Goal: Check status: Check status

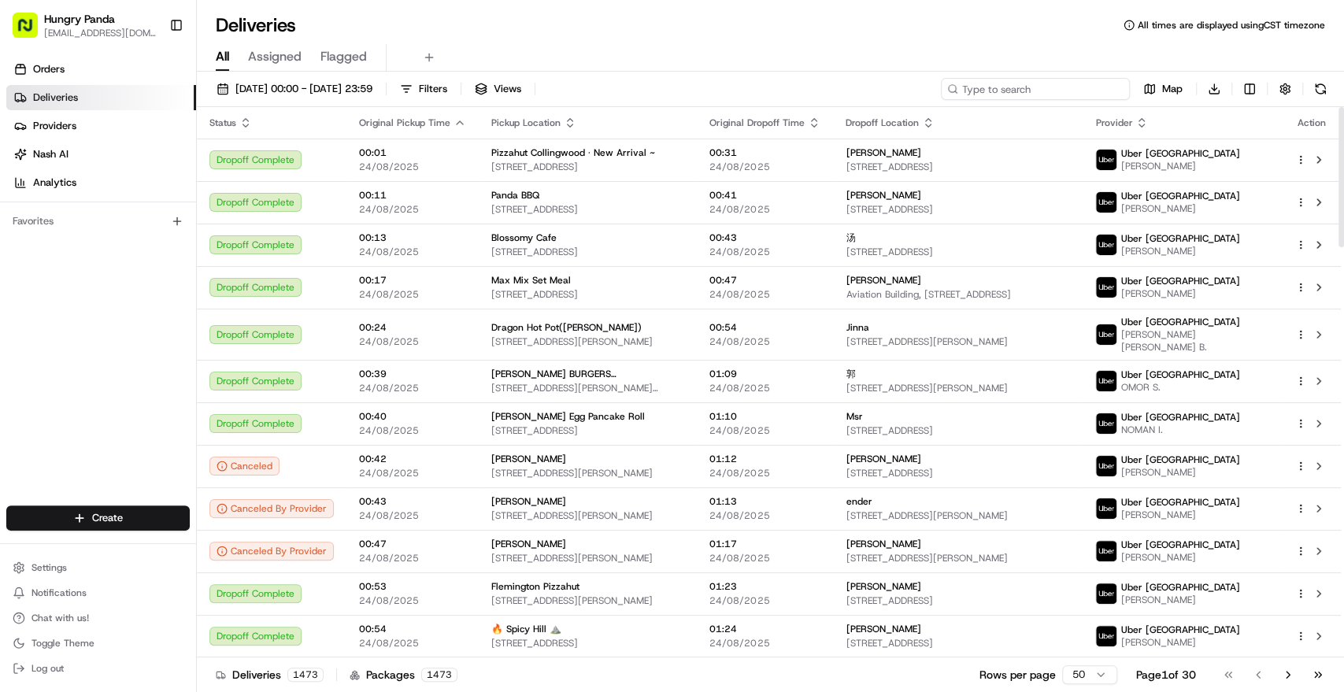
click at [1075, 84] on input at bounding box center [1035, 89] width 189 height 22
paste input "5745096126458760071819"
type input "5745096126458760071819"
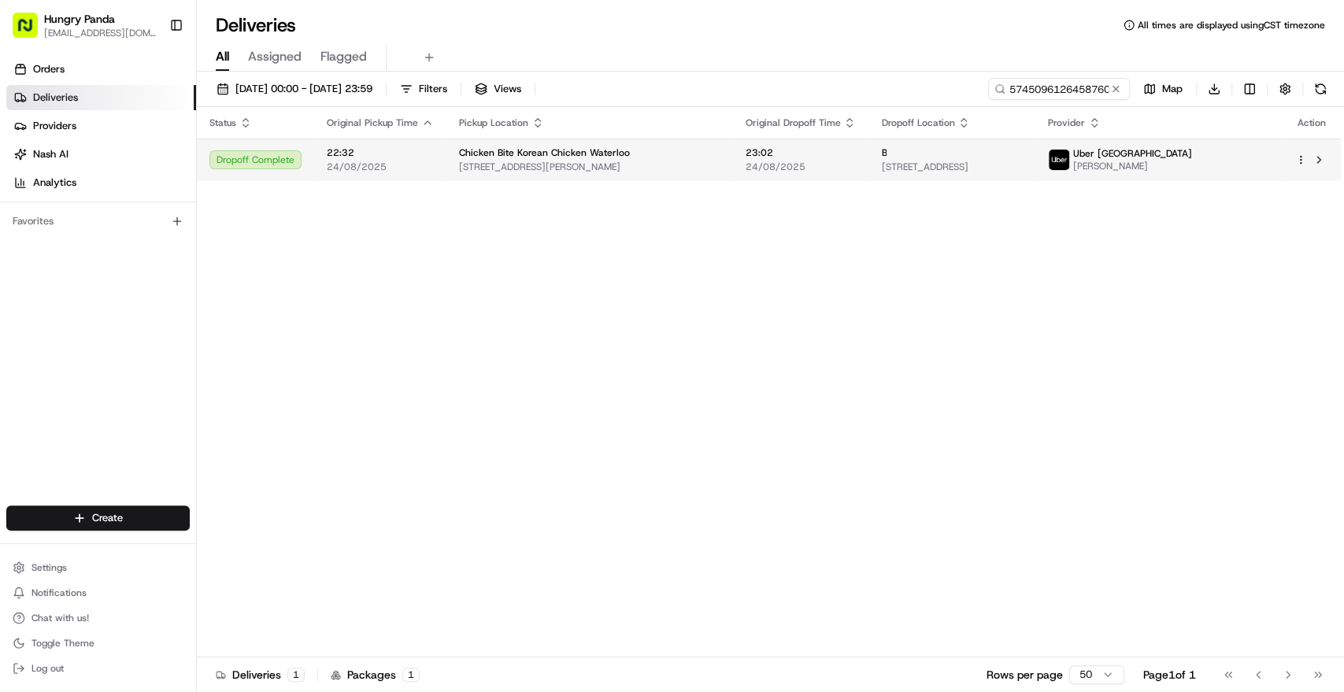
click at [447, 154] on td "Chicken Bite Korean Chicken Waterloo [STREET_ADDRESS][PERSON_NAME]" at bounding box center [590, 160] width 286 height 43
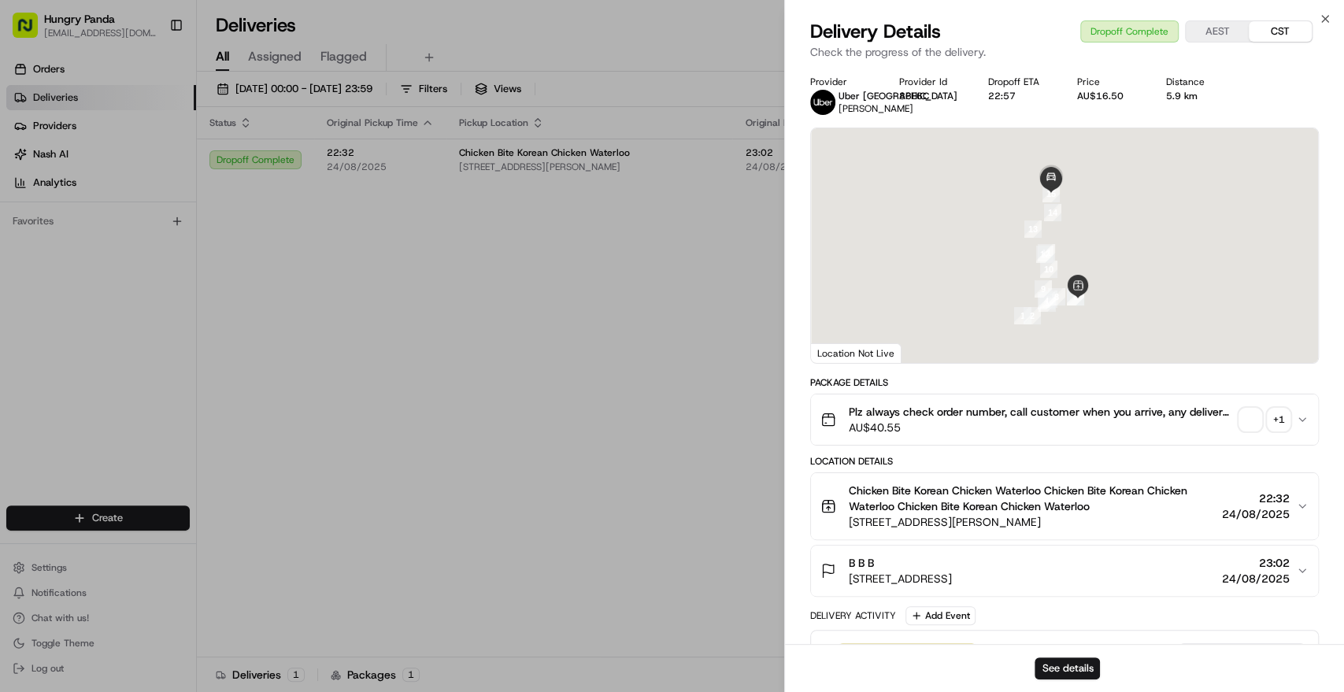
click at [1259, 424] on span "button" at bounding box center [1251, 420] width 22 height 22
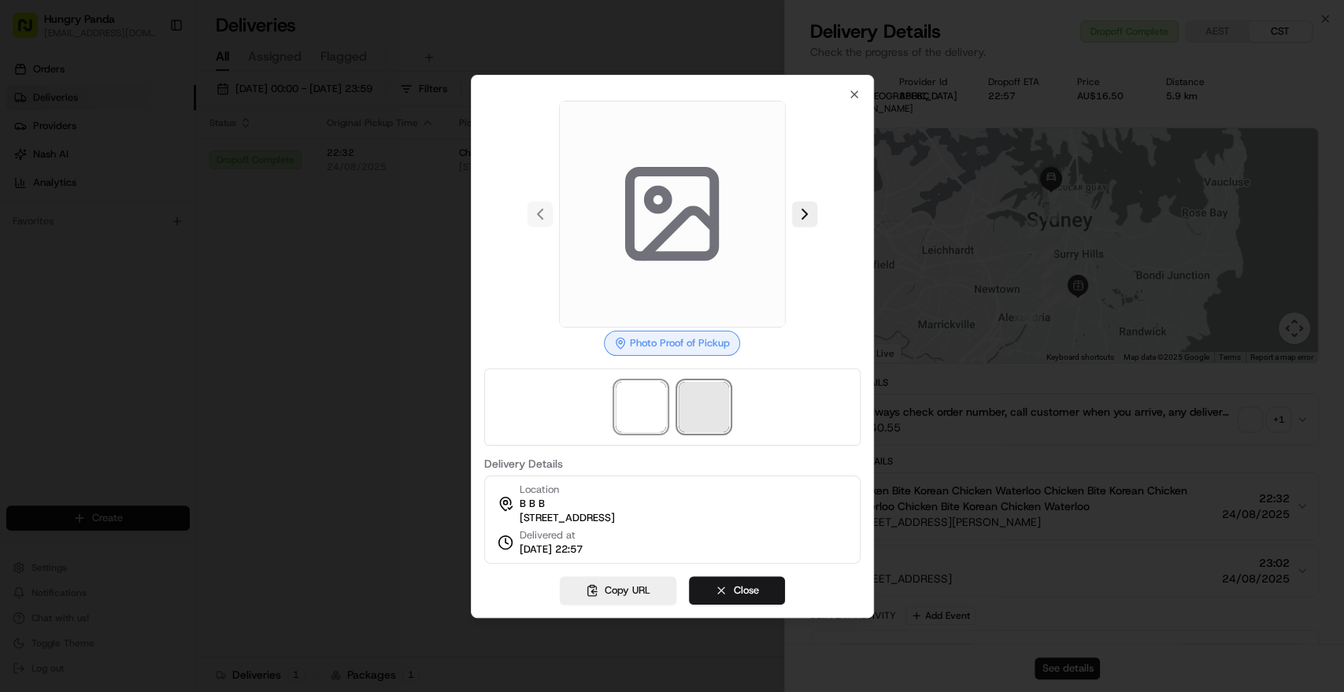
click at [693, 398] on span at bounding box center [704, 407] width 50 height 50
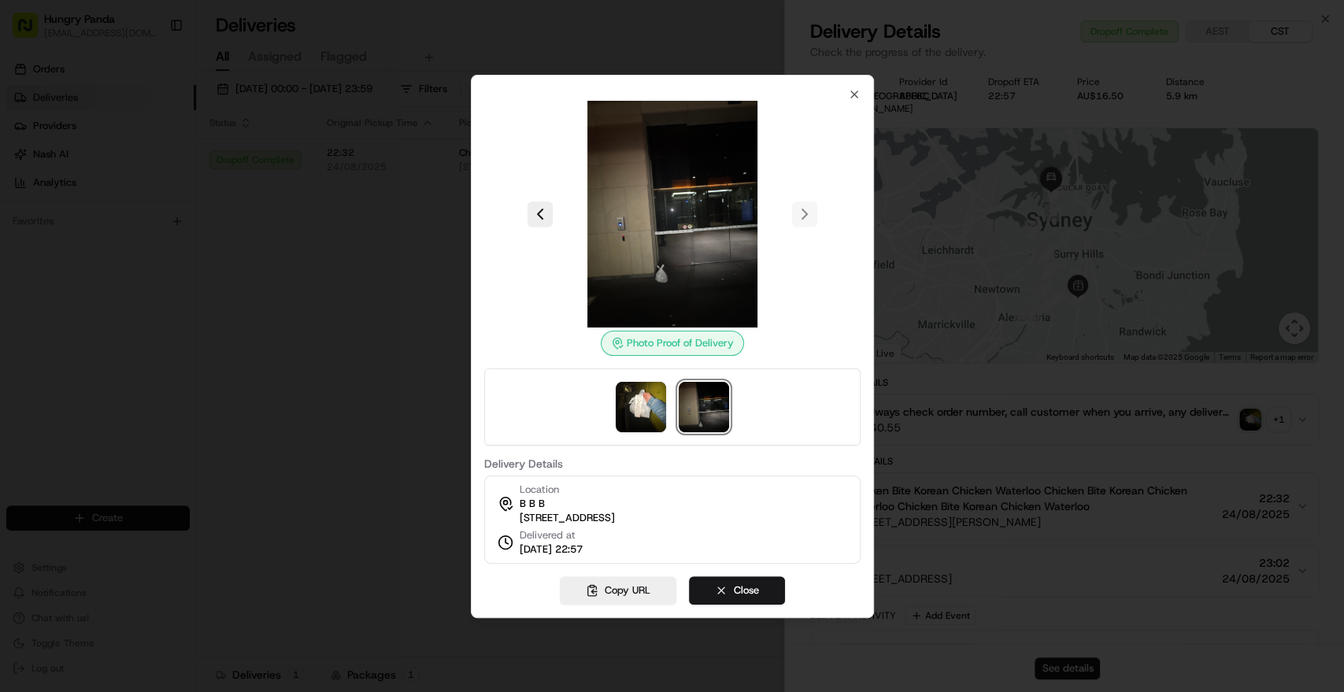
drag, startPoint x: 566, startPoint y: 80, endPoint x: 775, endPoint y: 273, distance: 284.2
click at [775, 273] on div "Photo Proof of Delivery Delivery Details Location [STREET_ADDRESS] Delivered at…" at bounding box center [672, 326] width 376 height 476
